Goal: Task Accomplishment & Management: Manage account settings

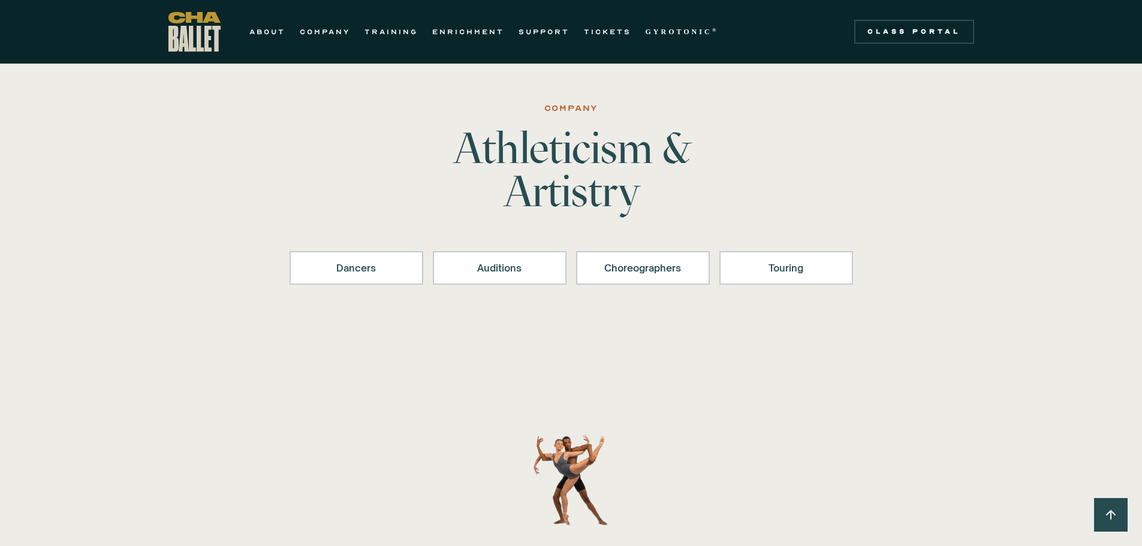
scroll to position [1364, 0]
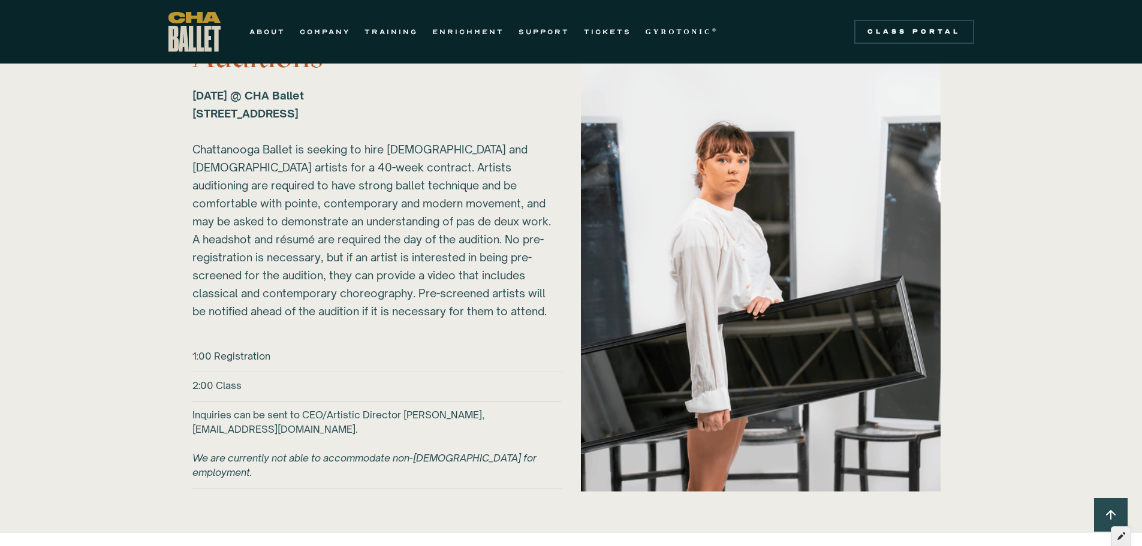
click at [1119, 538] on icon at bounding box center [1121, 536] width 8 height 8
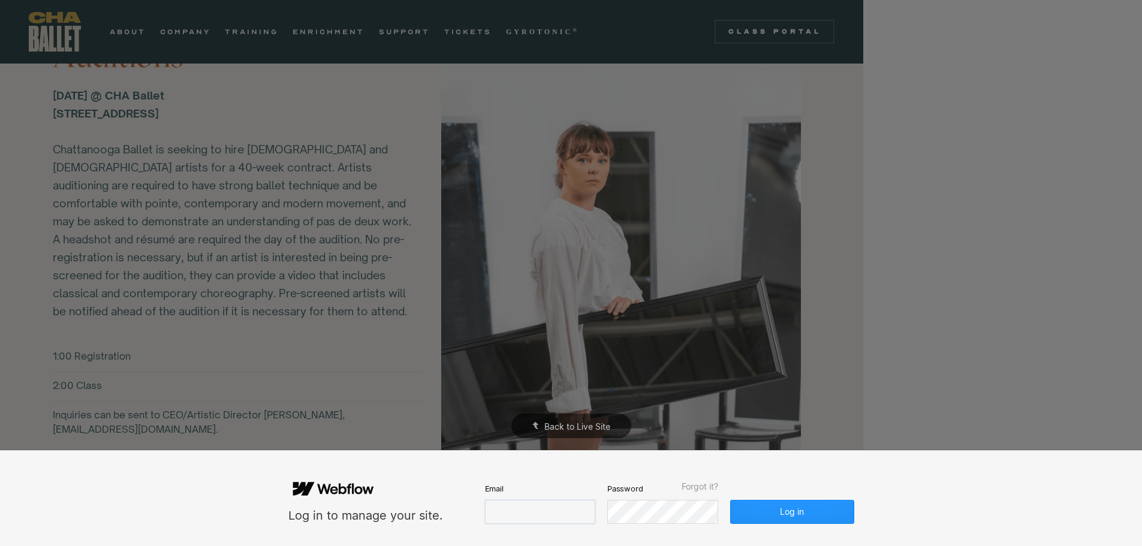
click at [547, 512] on input "email" at bounding box center [540, 512] width 110 height 24
type input "**********"
click at [792, 508] on button "Log in" at bounding box center [792, 512] width 123 height 24
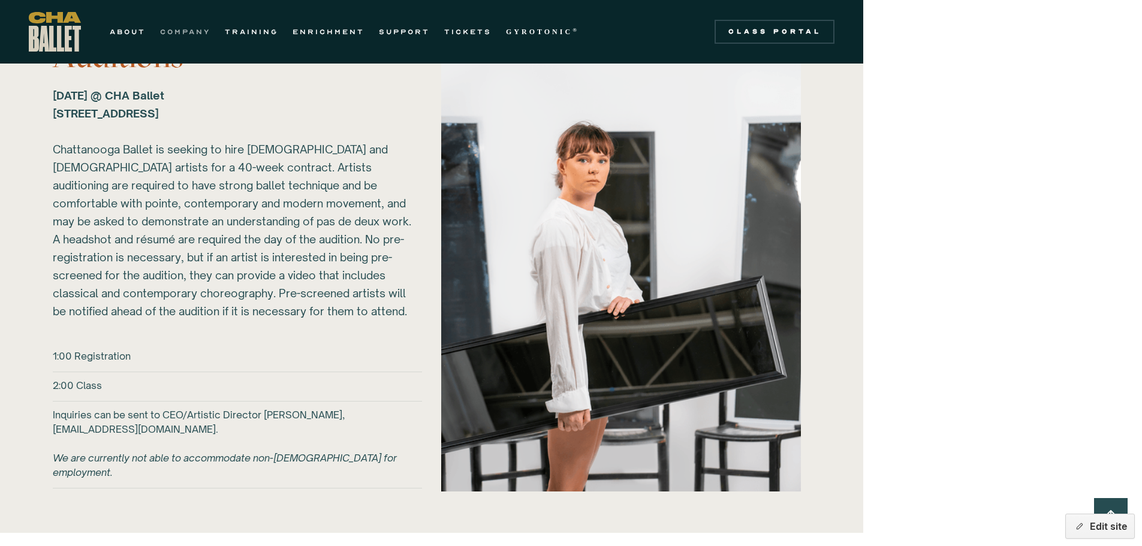
click at [180, 28] on link "COMPANY" at bounding box center [185, 32] width 50 height 14
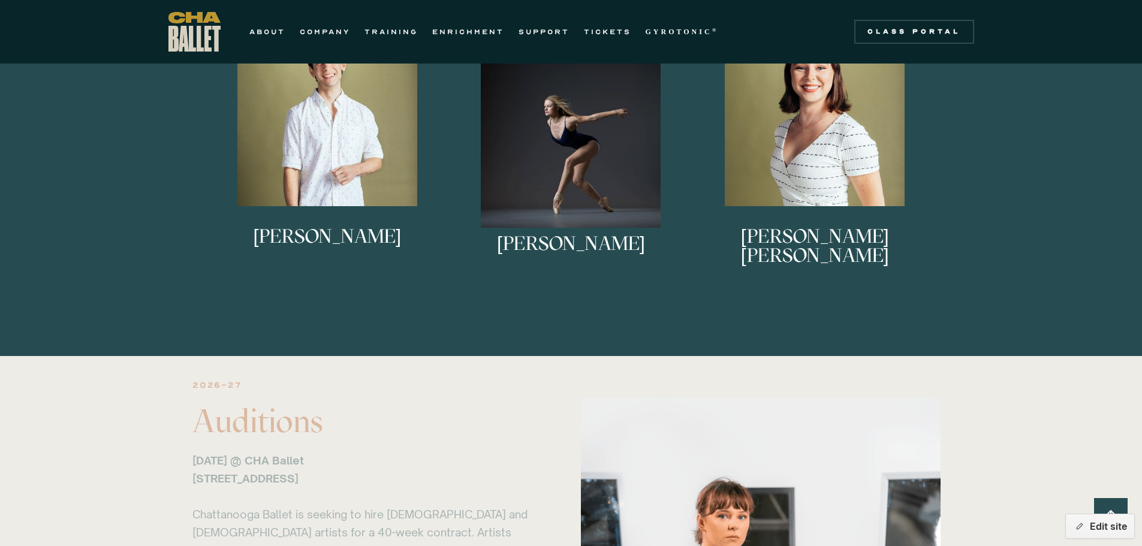
scroll to position [1079, 0]
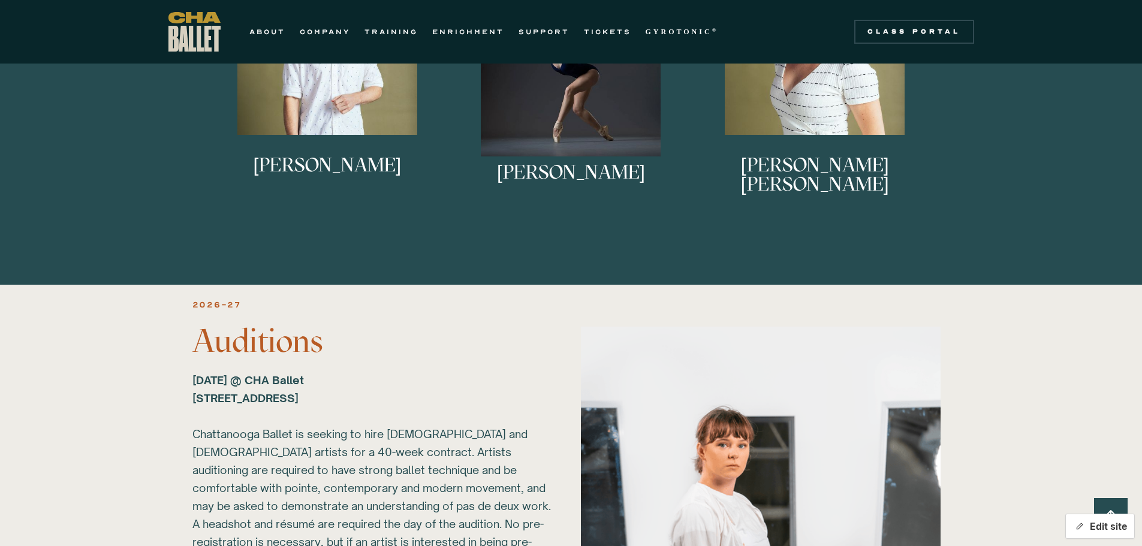
click at [1100, 530] on button "Edit site" at bounding box center [1100, 526] width 70 height 25
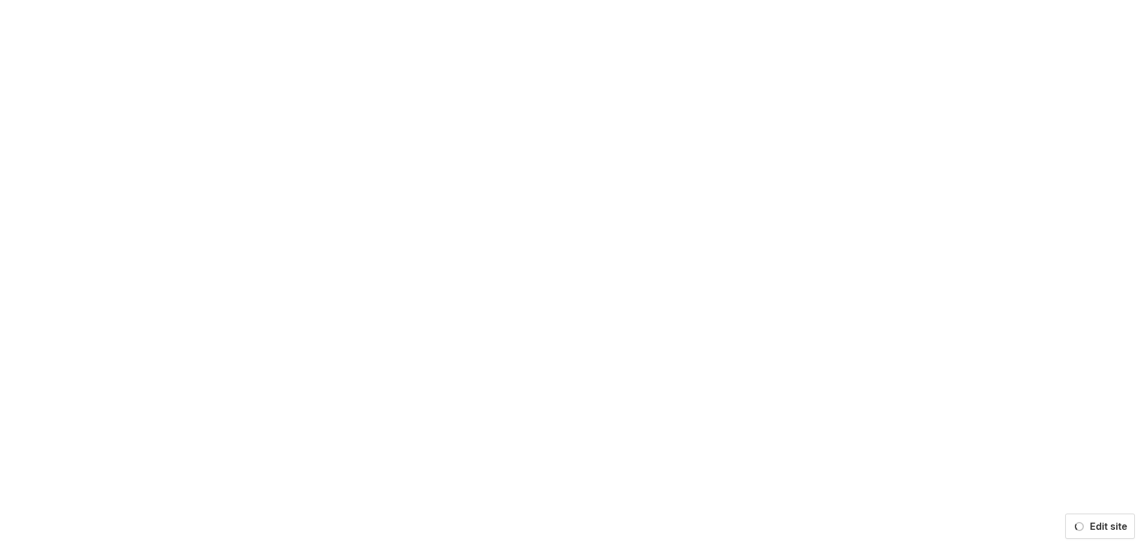
scroll to position [0, 0]
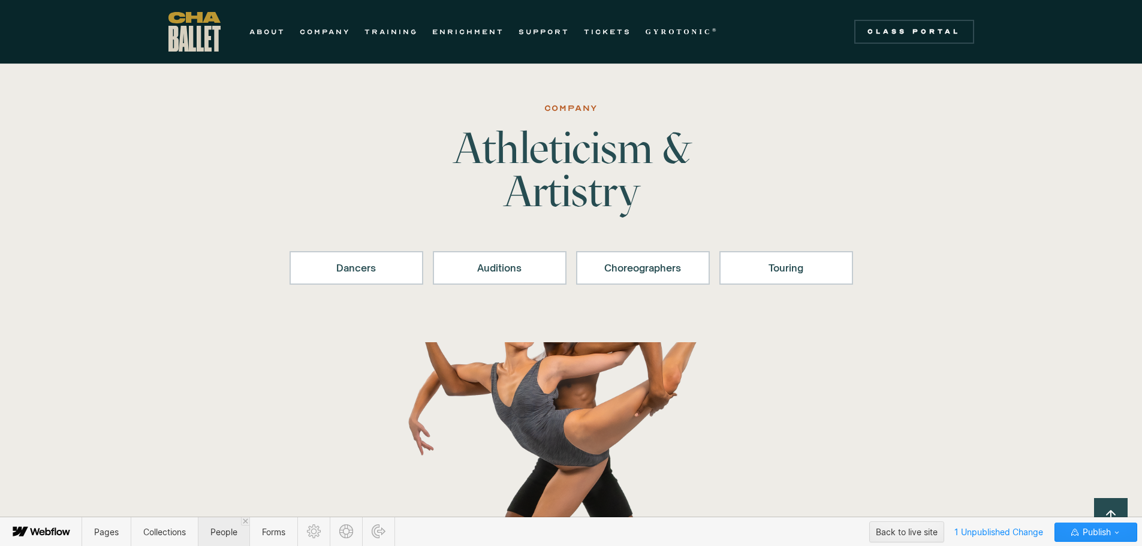
click at [215, 530] on span "People" at bounding box center [223, 532] width 27 height 10
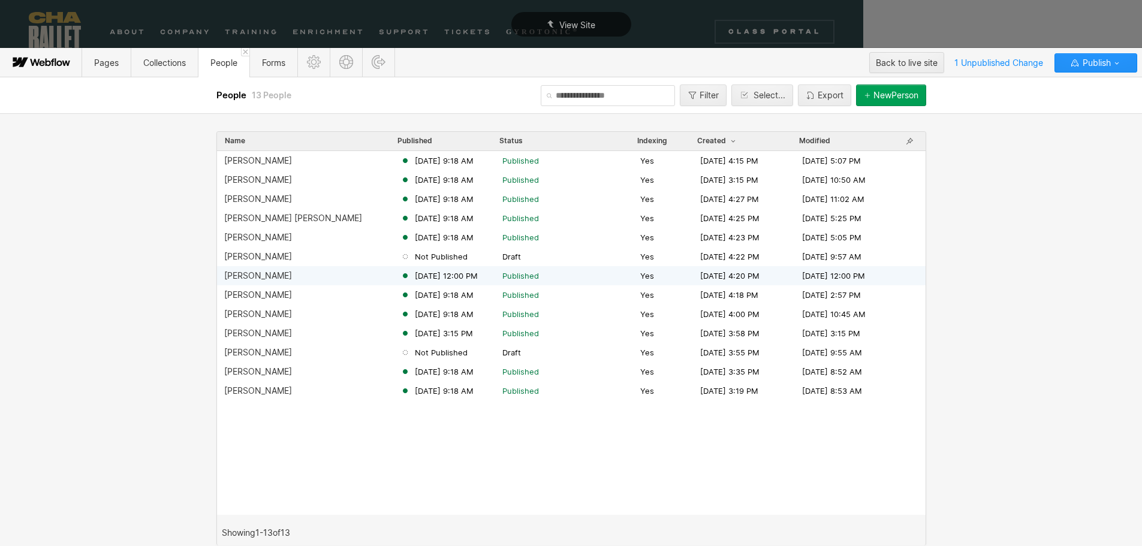
click at [250, 275] on div "Lucy Sheppard" at bounding box center [258, 276] width 68 height 10
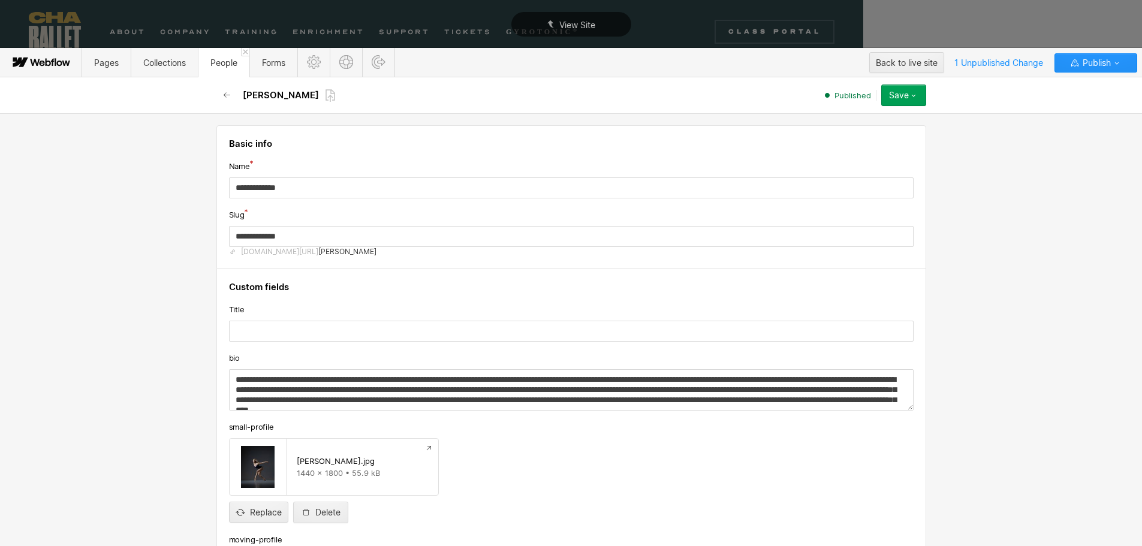
click at [912, 89] on button "Save" at bounding box center [903, 96] width 45 height 22
click at [840, 170] on span "Unpublish" at bounding box center [833, 167] width 34 height 11
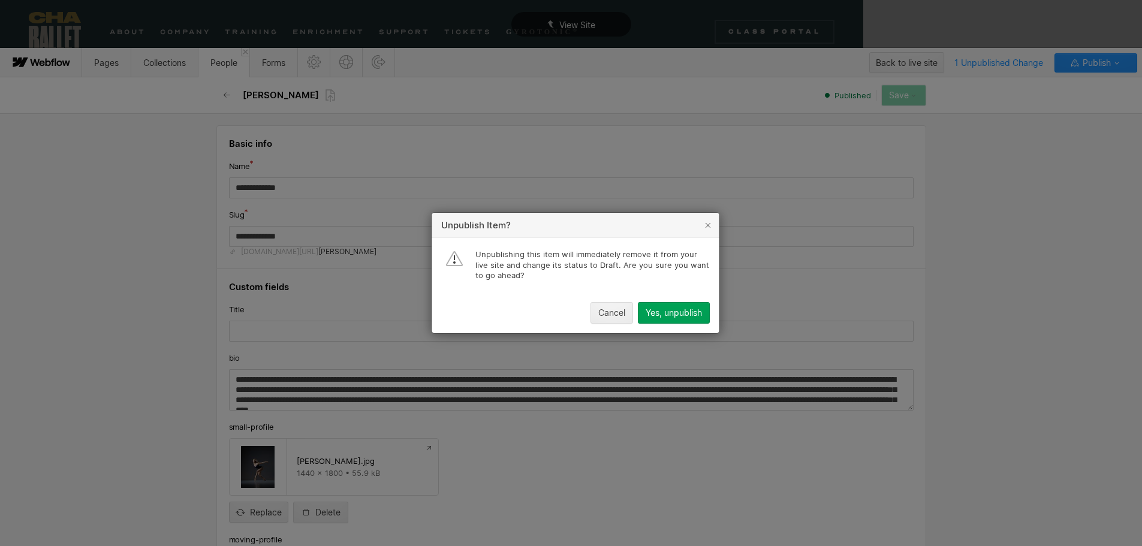
click at [678, 314] on div "Yes, unpublish" at bounding box center [673, 313] width 56 height 10
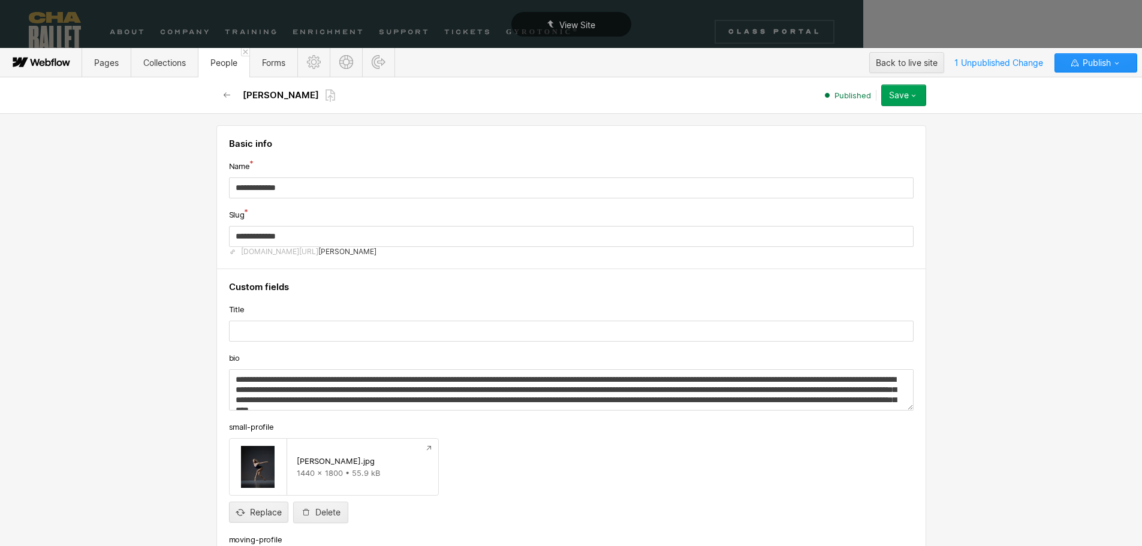
click at [898, 105] on button "Save" at bounding box center [903, 96] width 45 height 22
click at [851, 117] on span "Save changes" at bounding box center [840, 119] width 48 height 11
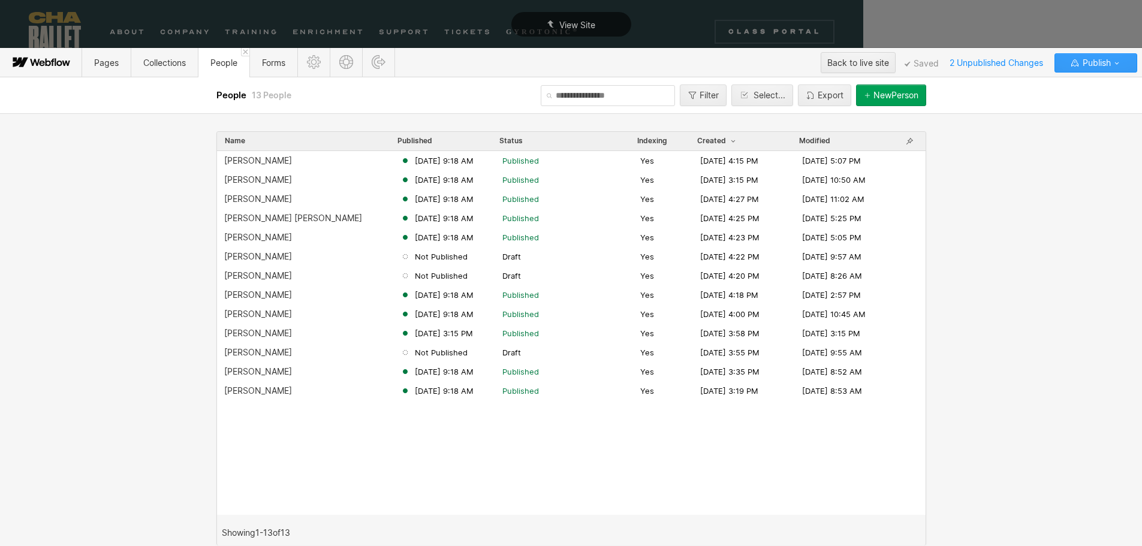
click at [1094, 62] on span "Publish" at bounding box center [1095, 63] width 31 height 18
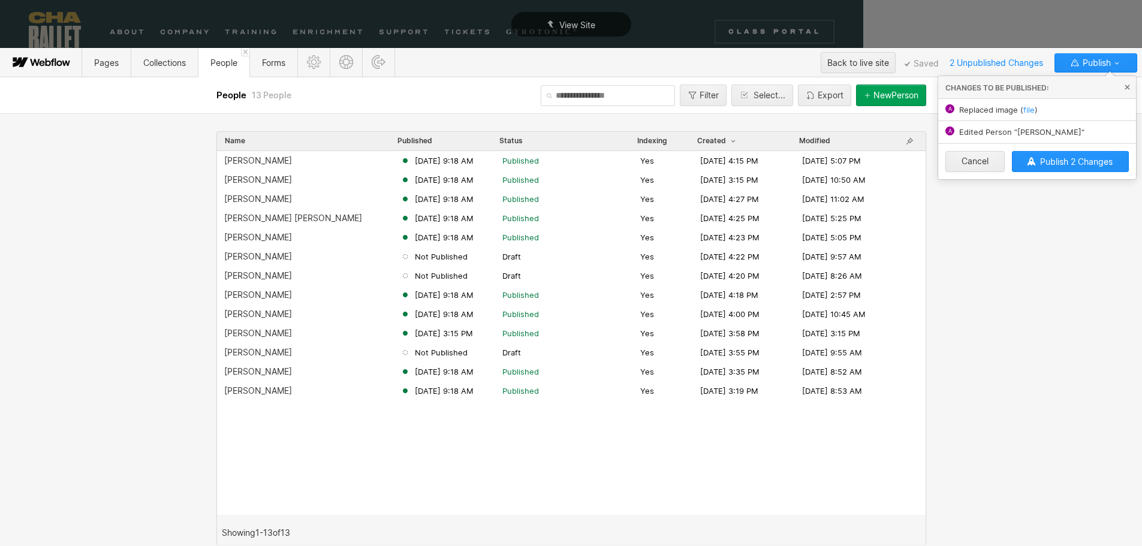
click at [1070, 166] on span "Publish 2 Changes" at bounding box center [1076, 161] width 73 height 10
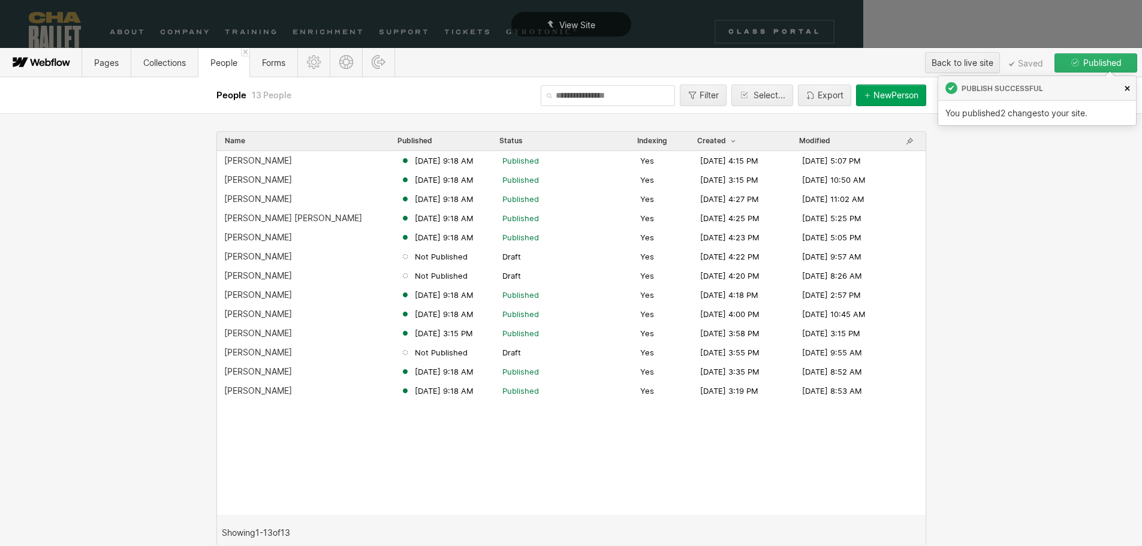
click at [1132, 89] on link at bounding box center [1127, 88] width 18 height 24
click at [977, 24] on div "View Site" at bounding box center [571, 24] width 1142 height 49
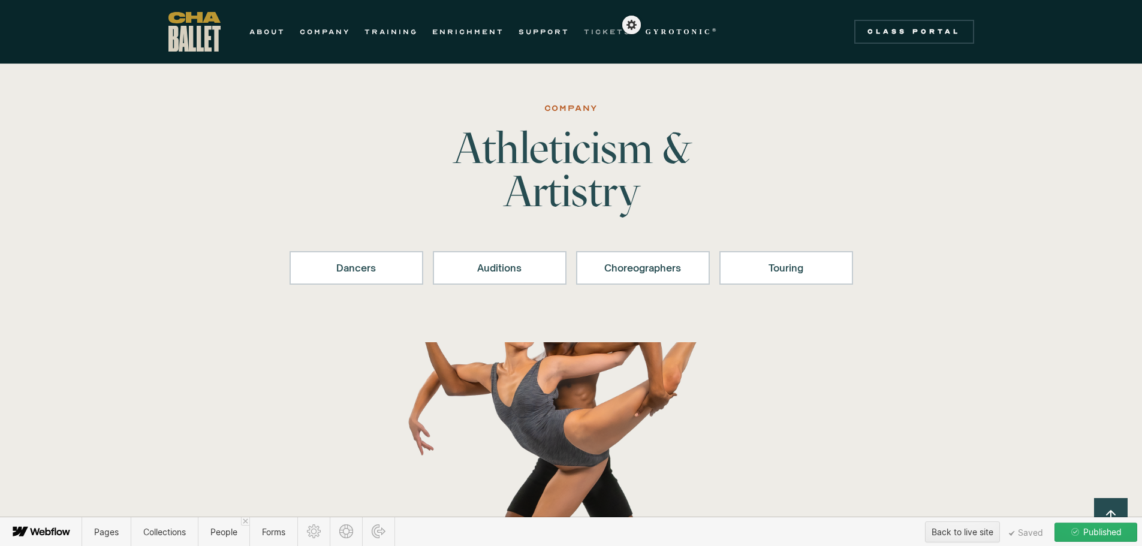
click at [601, 35] on link "TICKETS" at bounding box center [607, 32] width 47 height 14
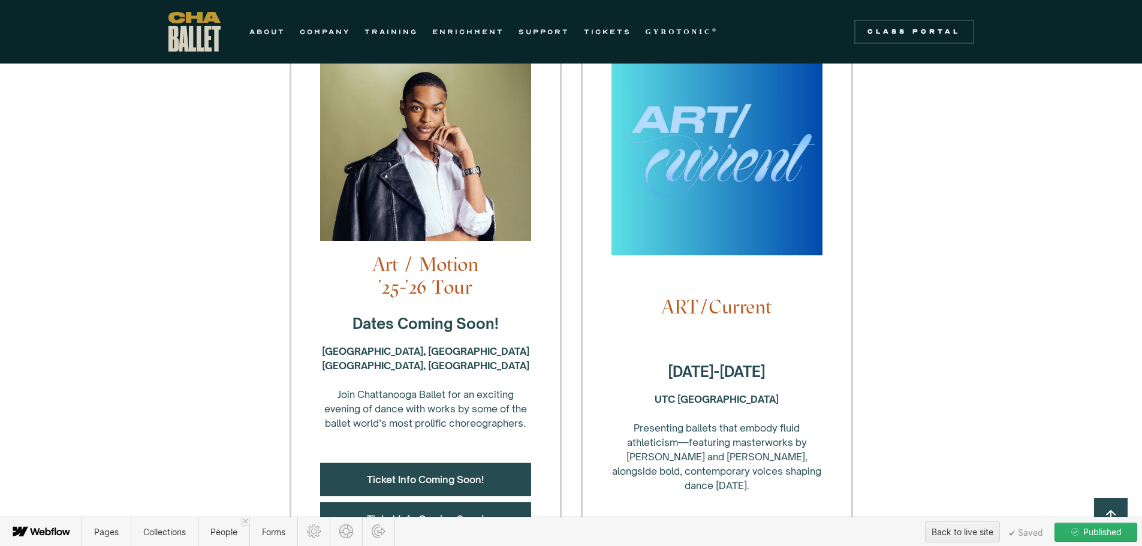
scroll to position [60, 0]
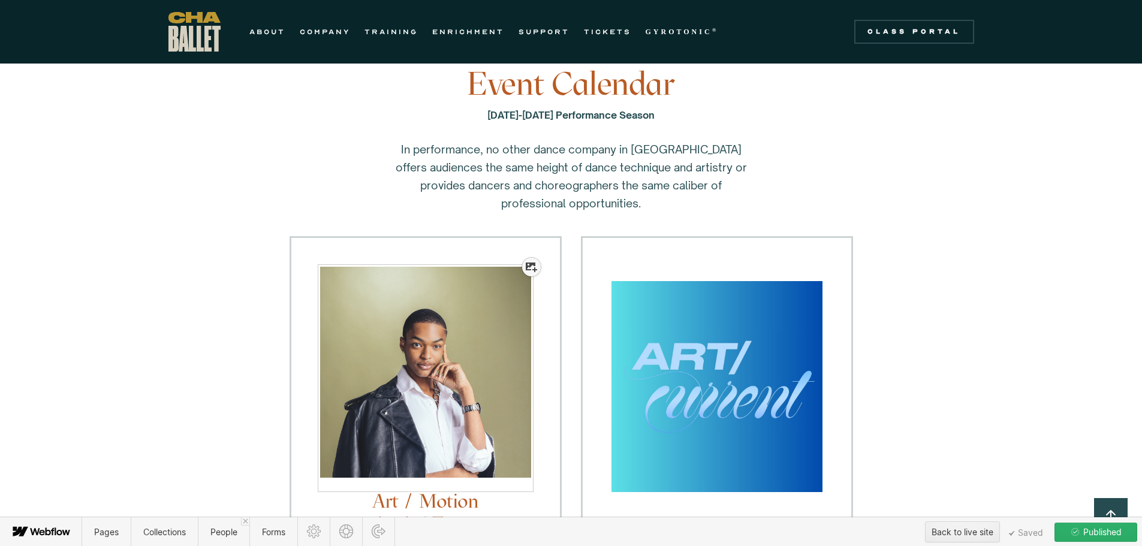
click at [535, 266] on icon at bounding box center [531, 268] width 11 height 10
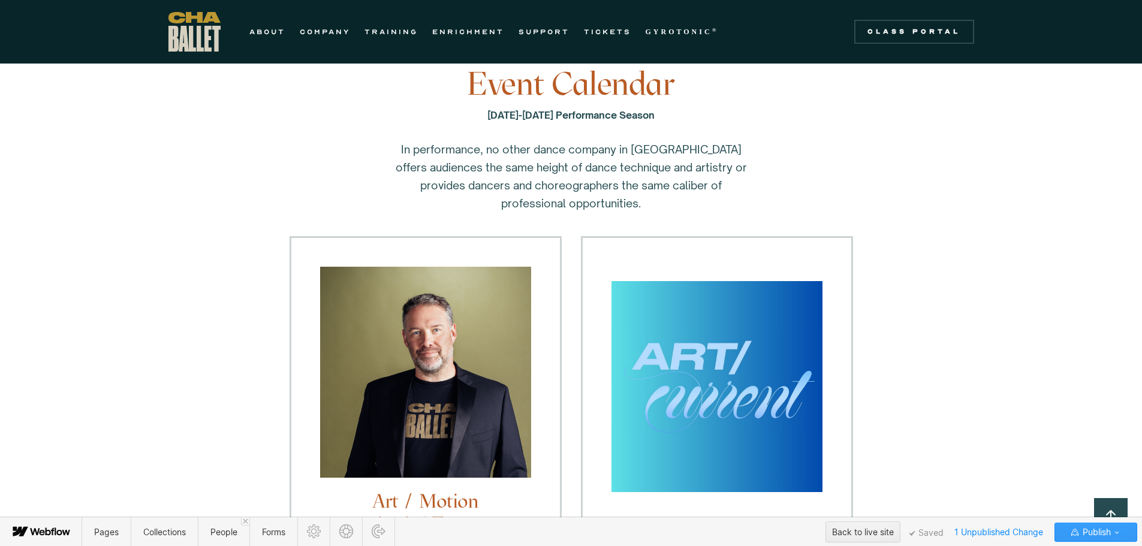
click at [1120, 527] on icon "button" at bounding box center [1117, 532] width 10 height 10
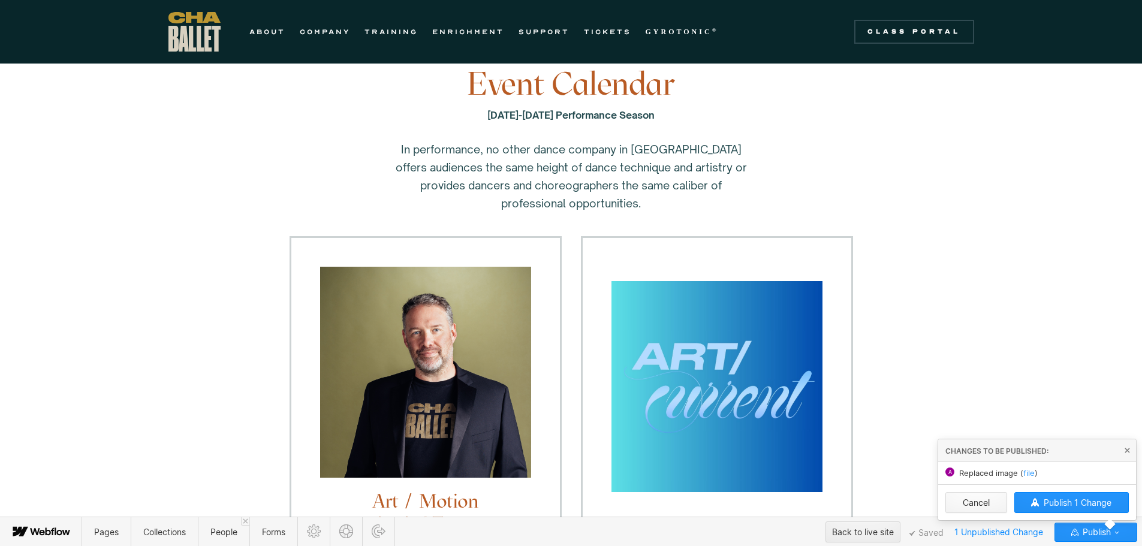
click at [991, 506] on button "Cancel" at bounding box center [976, 502] width 62 height 21
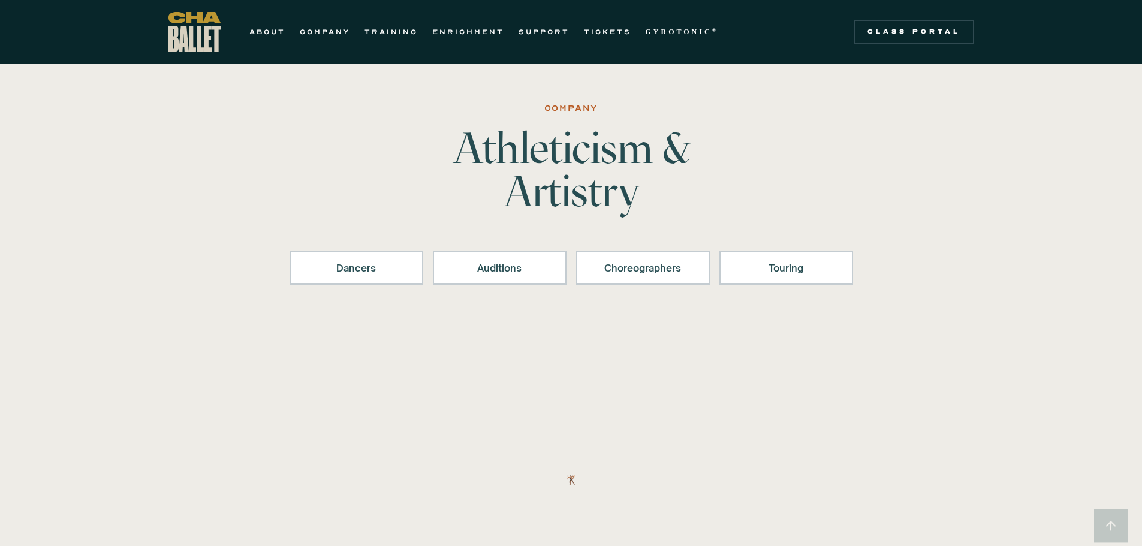
scroll to position [1364, 0]
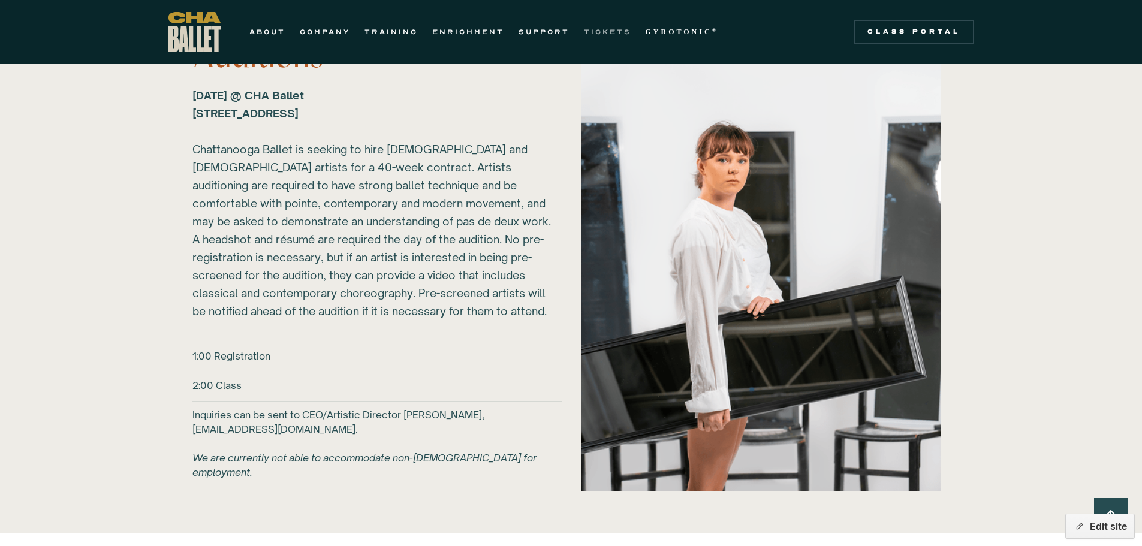
click at [615, 32] on link "TICKETS" at bounding box center [607, 32] width 47 height 14
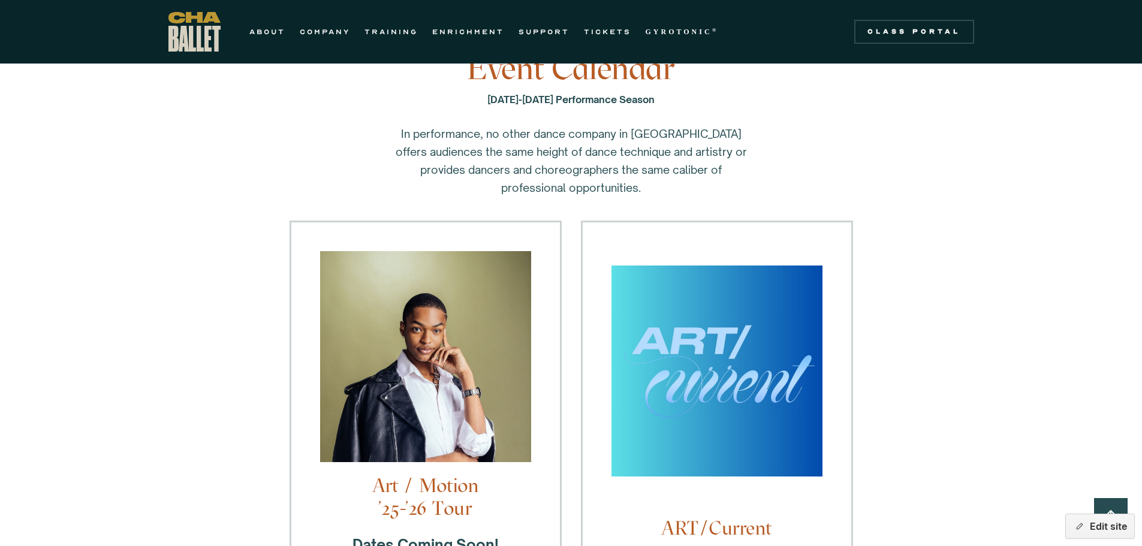
scroll to position [120, 0]
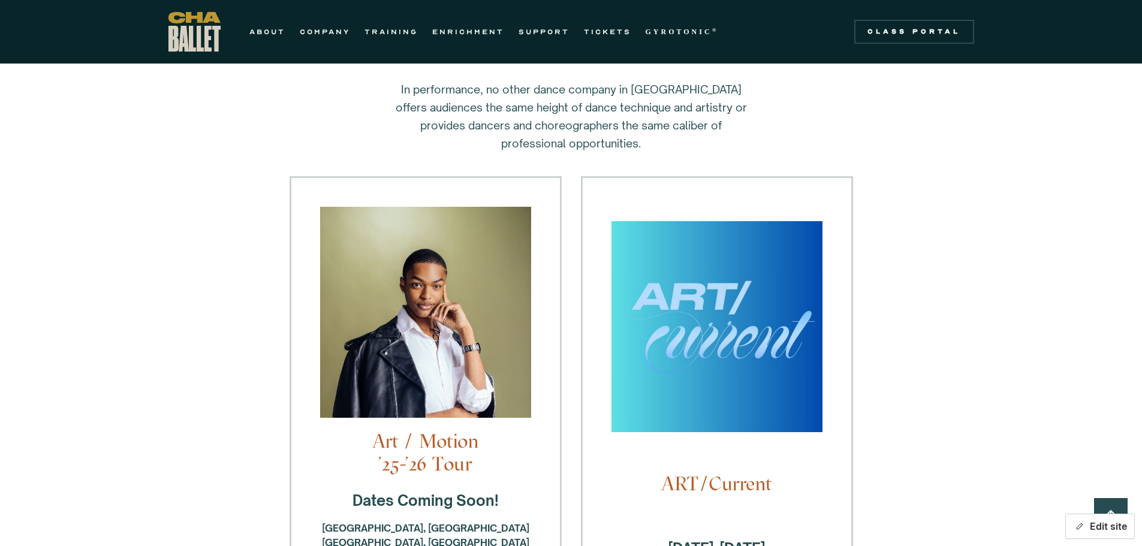
click at [1106, 526] on button "Edit site" at bounding box center [1100, 526] width 70 height 25
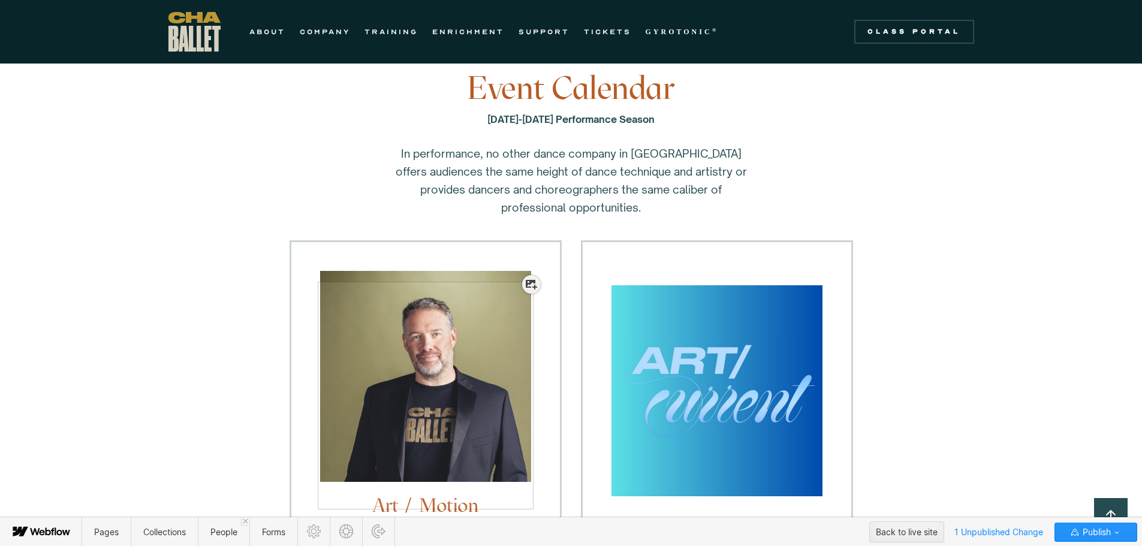
scroll to position [56, 0]
click at [536, 270] on icon at bounding box center [531, 271] width 11 height 10
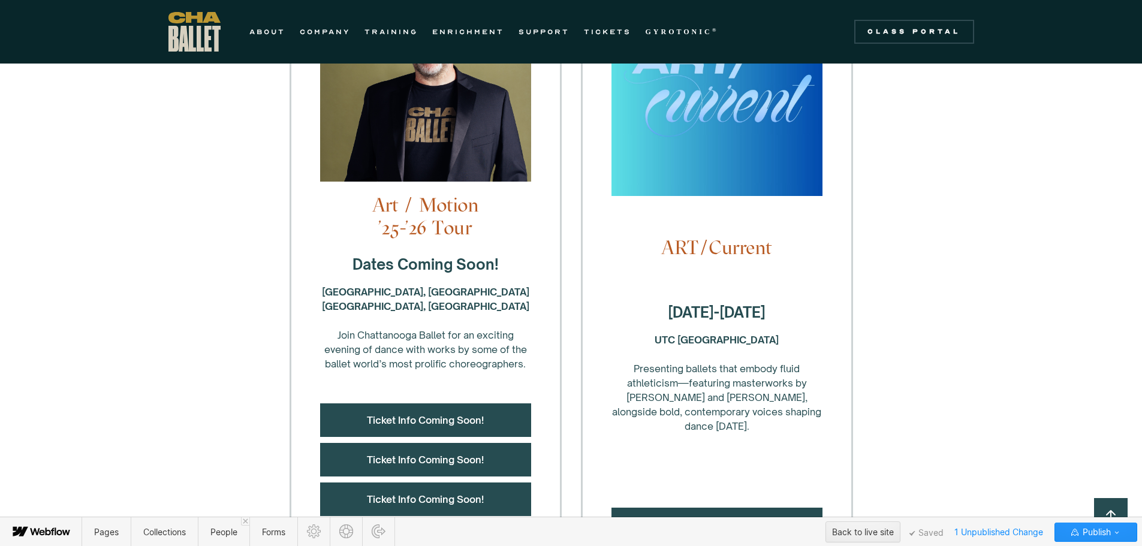
scroll to position [116, 0]
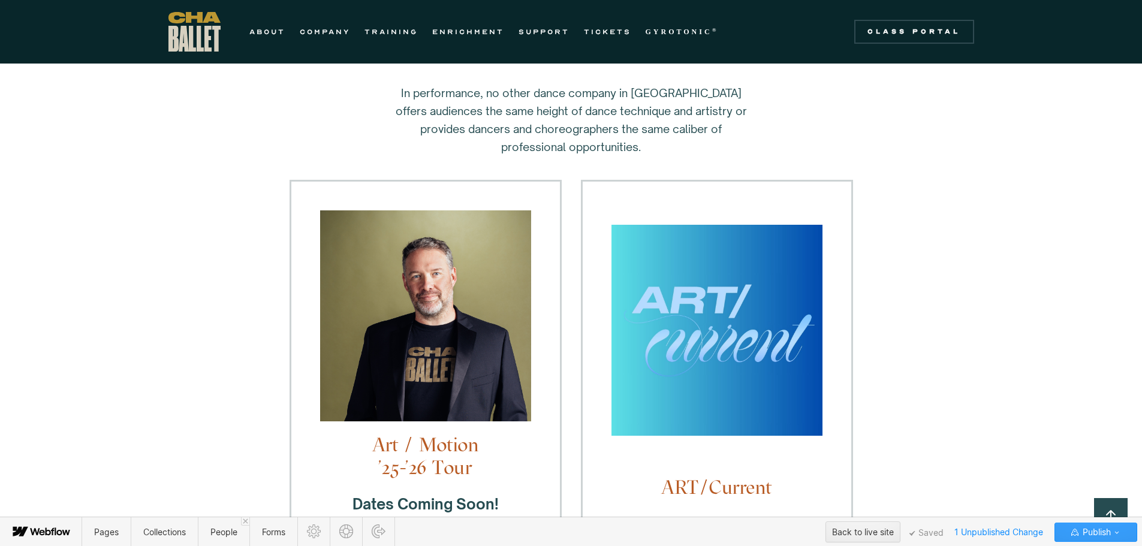
click at [1088, 536] on span "Publish" at bounding box center [1095, 532] width 31 height 18
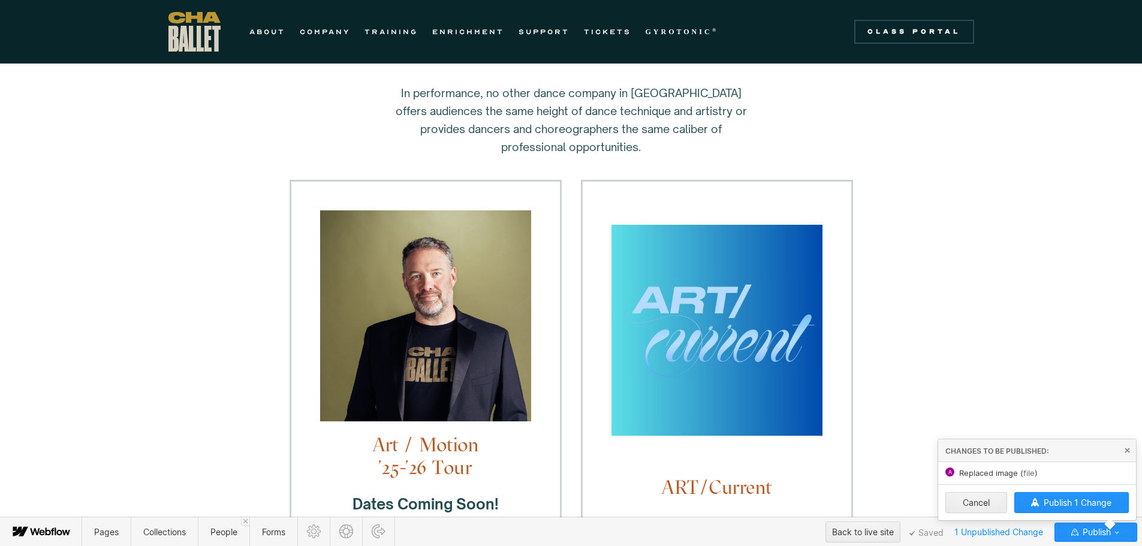
click at [1031, 473] on span "file" at bounding box center [1028, 473] width 11 height 10
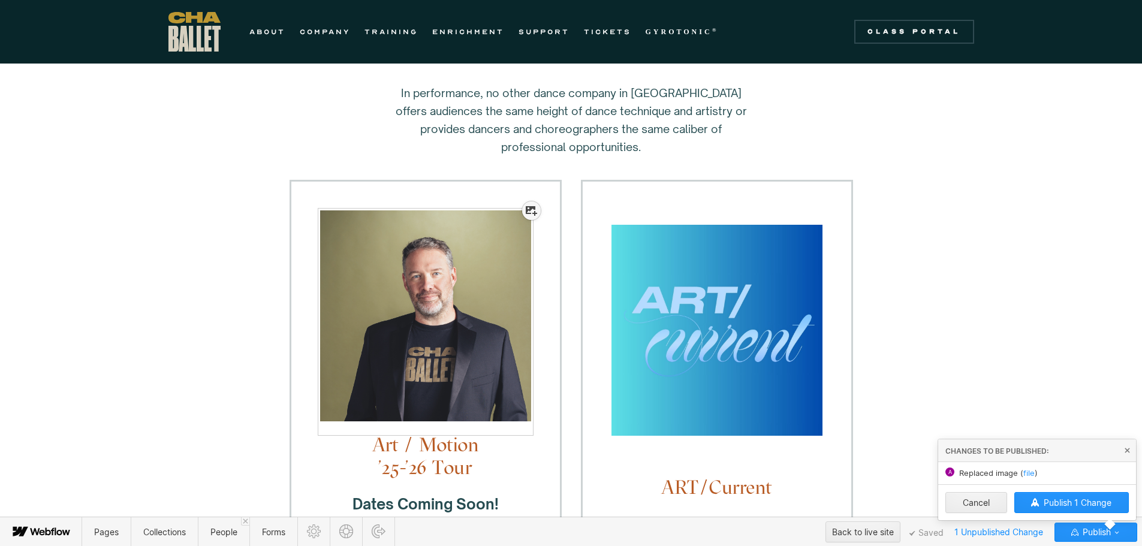
click at [533, 208] on icon at bounding box center [531, 211] width 11 height 10
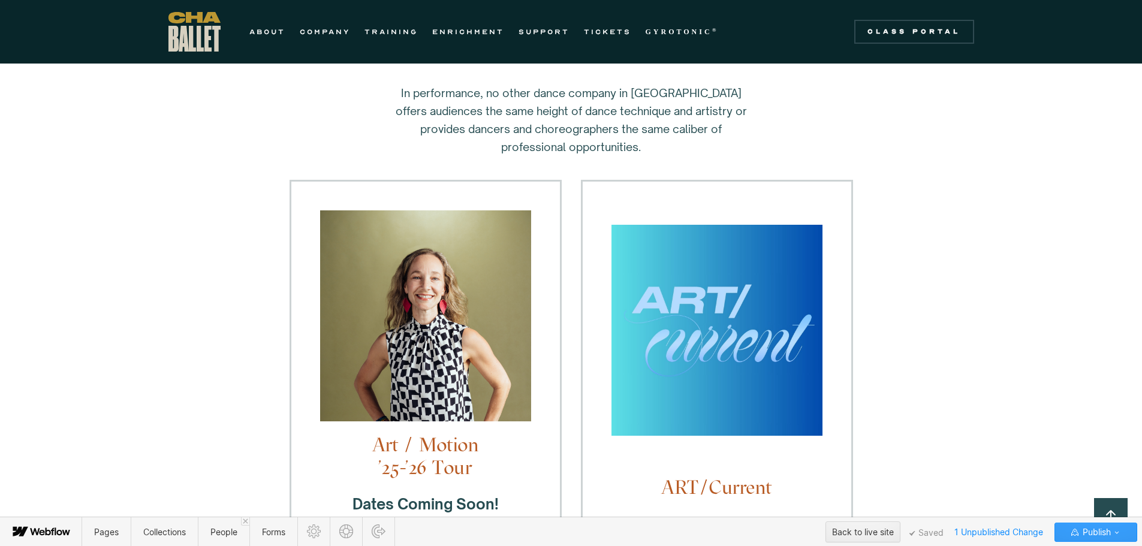
click at [1121, 531] on icon "button" at bounding box center [1117, 532] width 10 height 10
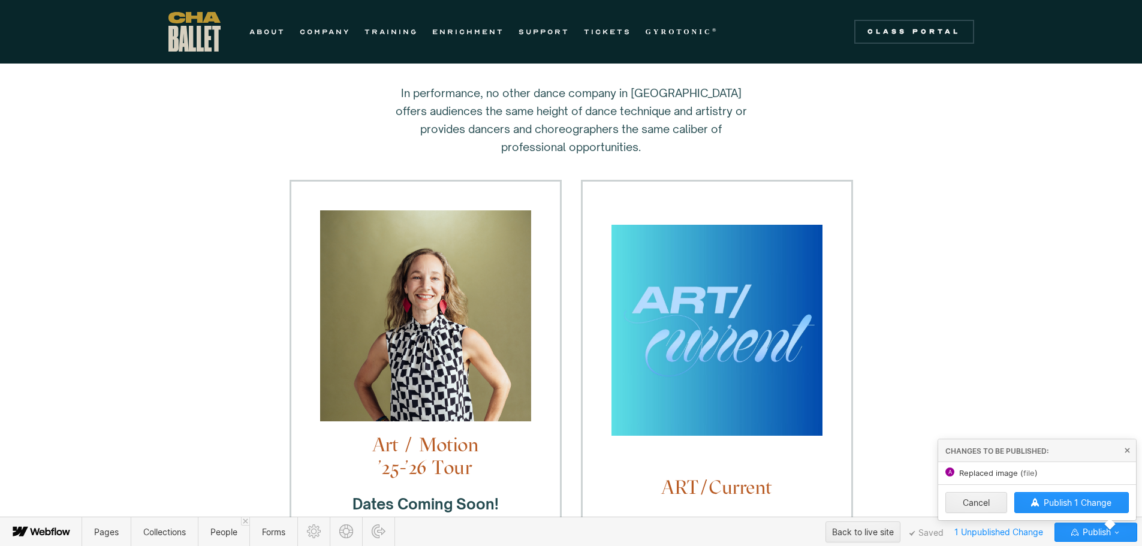
click at [1027, 476] on span "file" at bounding box center [1028, 473] width 11 height 10
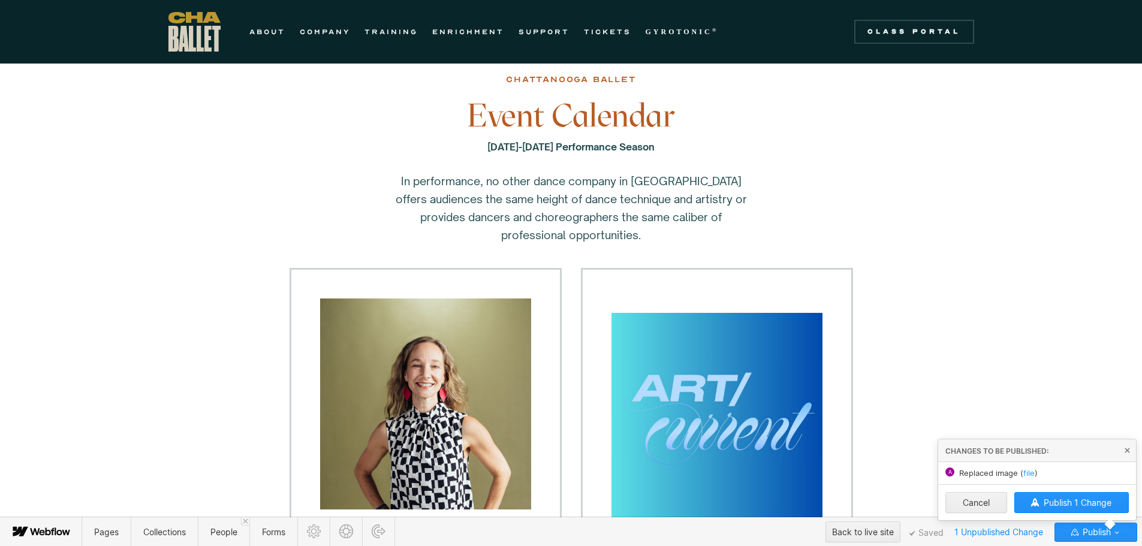
scroll to position [0, 0]
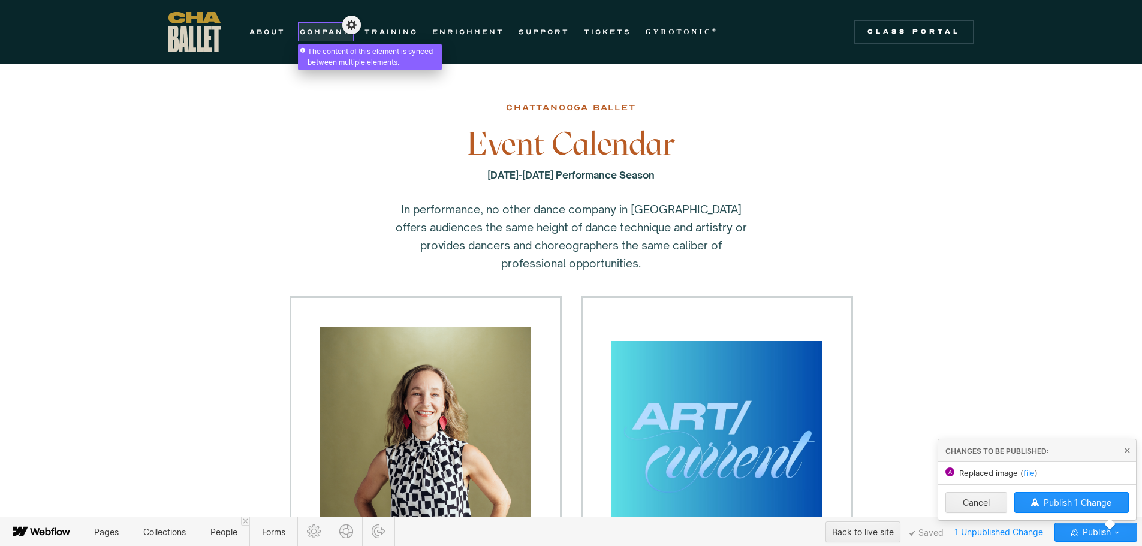
click at [315, 29] on div at bounding box center [325, 26] width 51 height 14
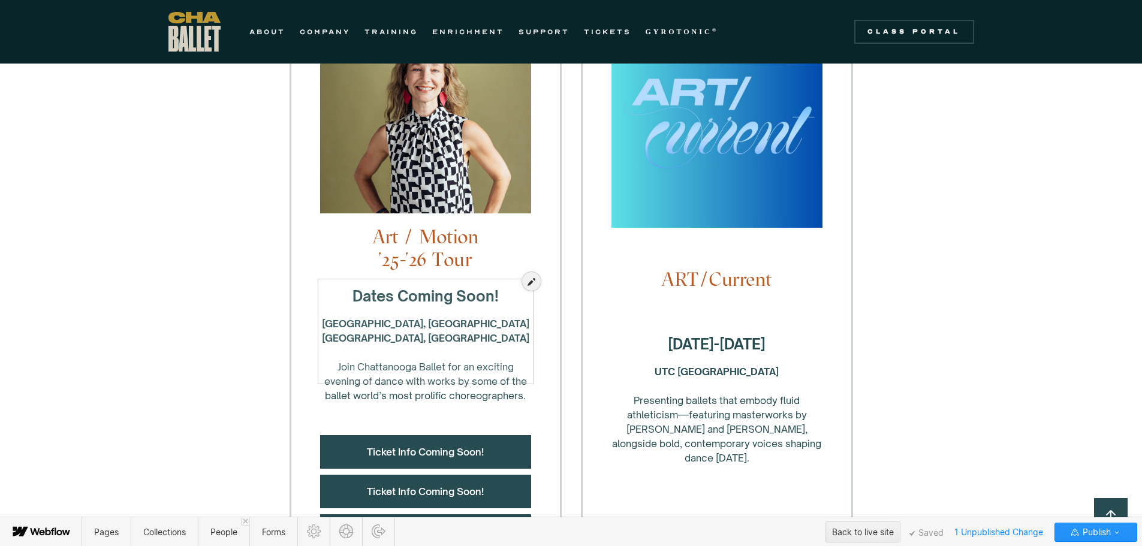
scroll to position [360, 0]
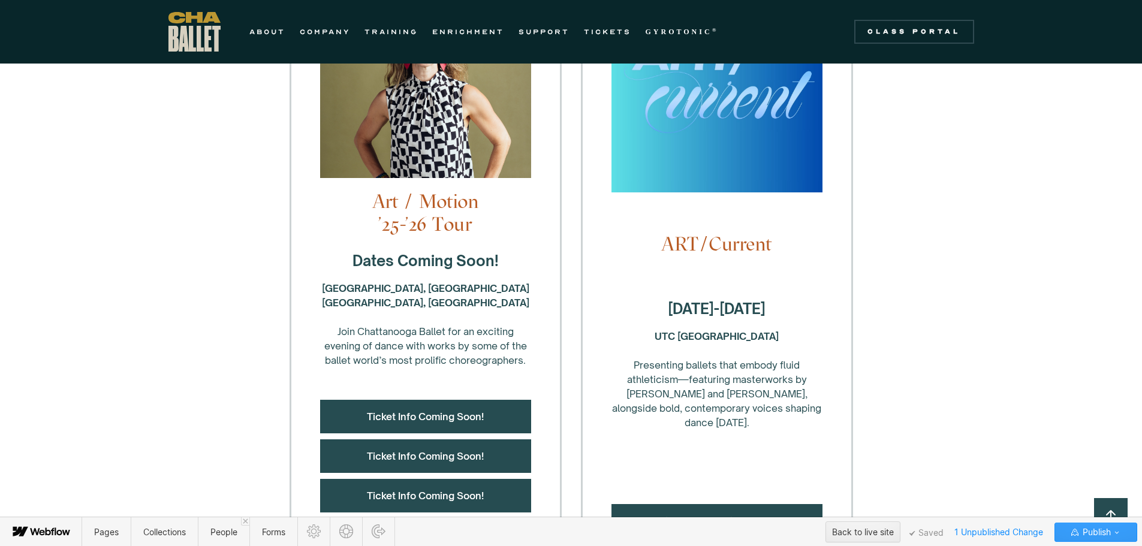
click at [1117, 532] on icon "button" at bounding box center [1117, 532] width 10 height 10
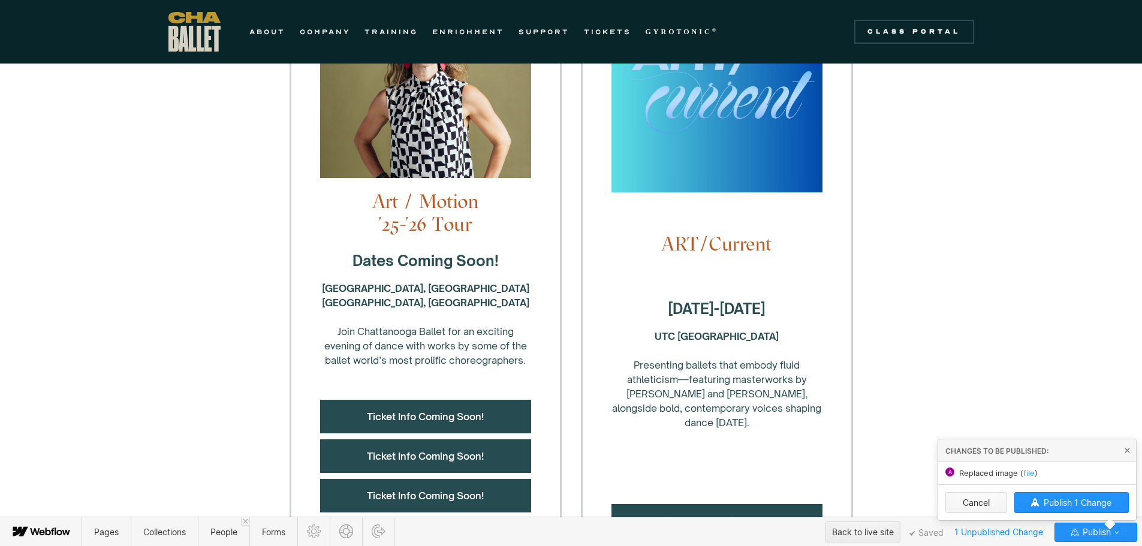
click at [984, 502] on button "Cancel" at bounding box center [976, 502] width 62 height 21
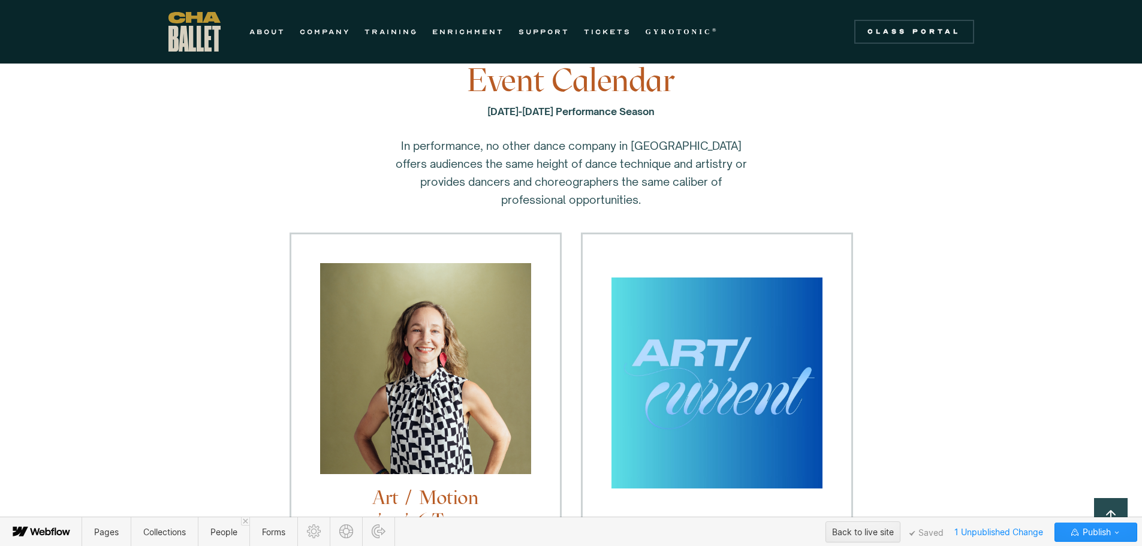
scroll to position [0, 0]
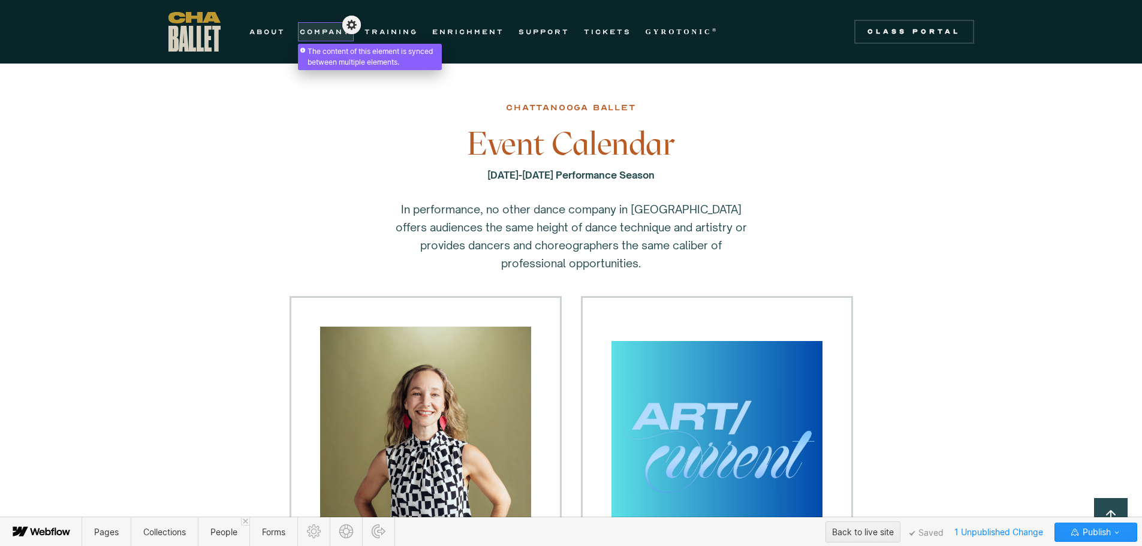
click at [322, 30] on div at bounding box center [325, 26] width 51 height 14
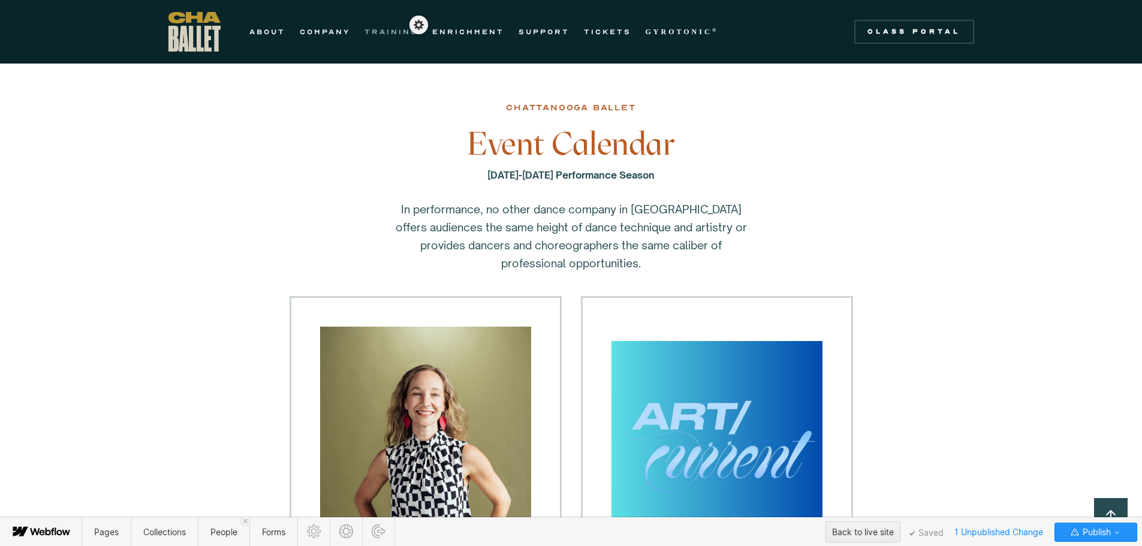
click at [399, 34] on link "TRAINING" at bounding box center [390, 32] width 53 height 14
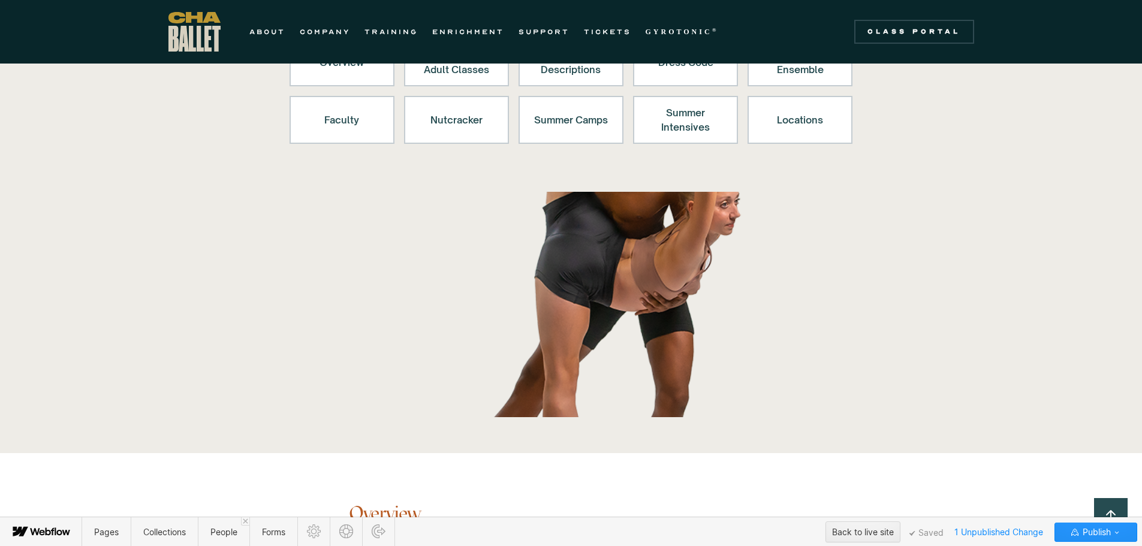
scroll to position [55, 0]
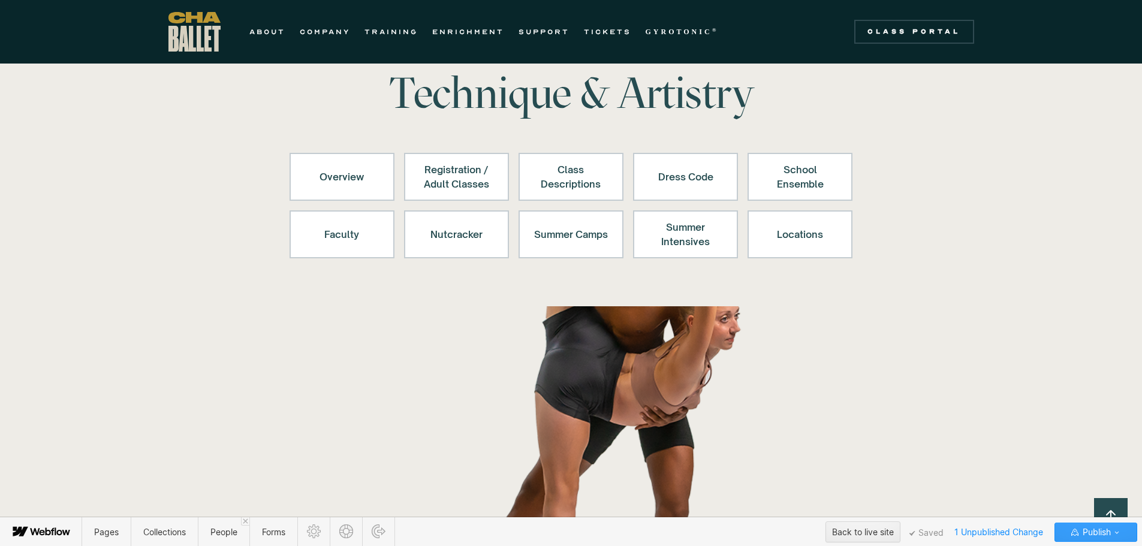
click at [1088, 533] on span "Publish" at bounding box center [1095, 532] width 31 height 18
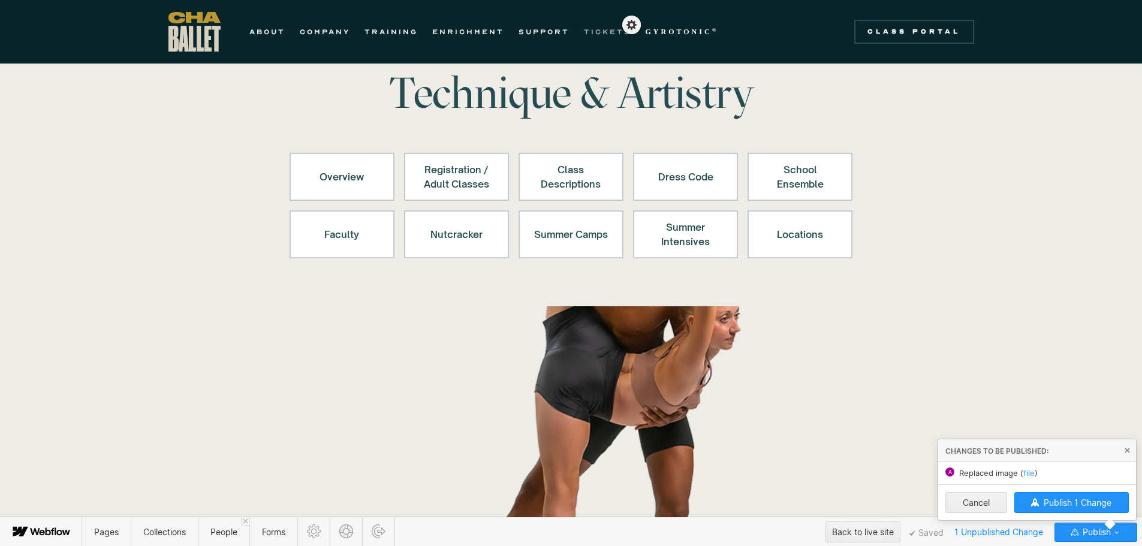
click at [611, 33] on link "TICKETS" at bounding box center [607, 32] width 47 height 14
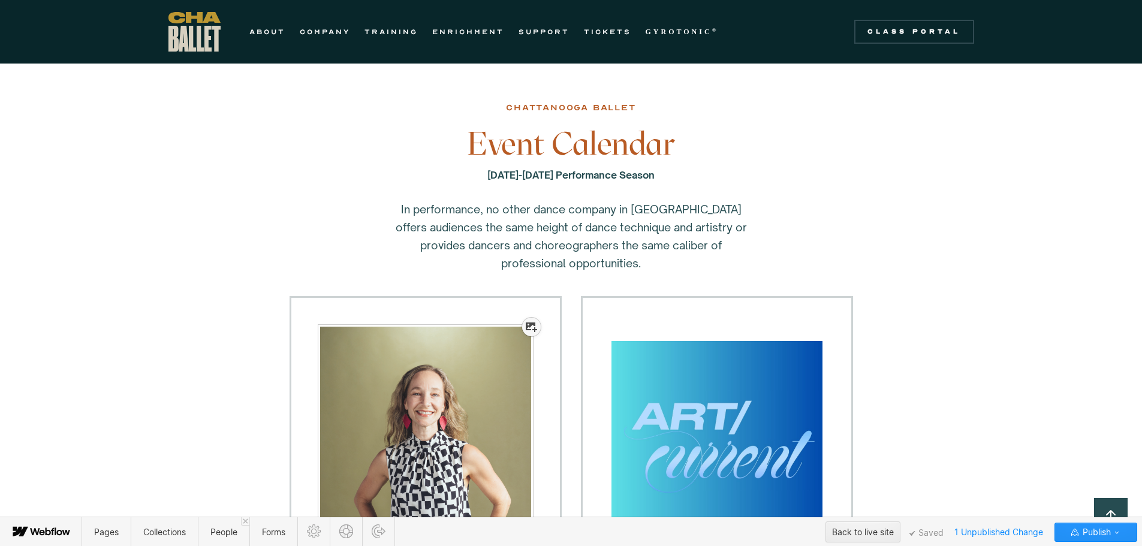
click at [524, 332] on div at bounding box center [531, 327] width 19 height 19
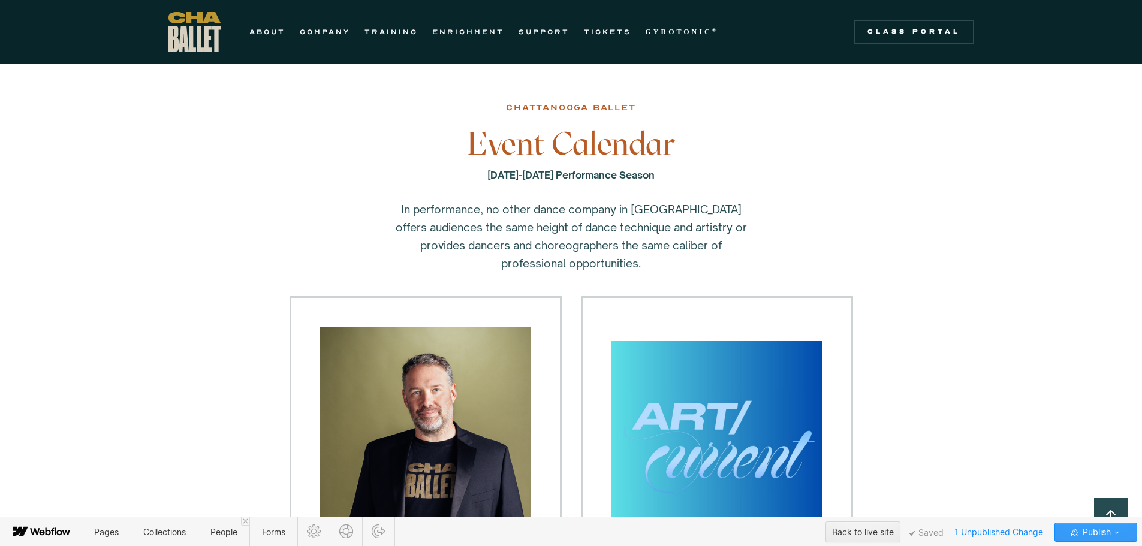
click at [1092, 527] on span "Publish" at bounding box center [1095, 532] width 31 height 18
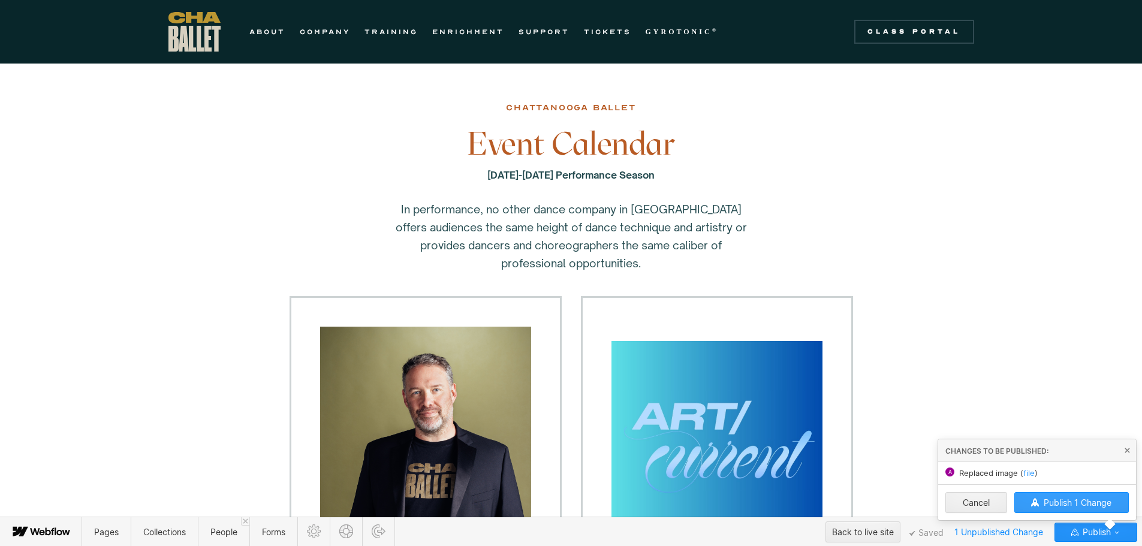
click at [1069, 500] on span "Publish 1 Change" at bounding box center [1077, 502] width 68 height 10
